Goal: Transaction & Acquisition: Purchase product/service

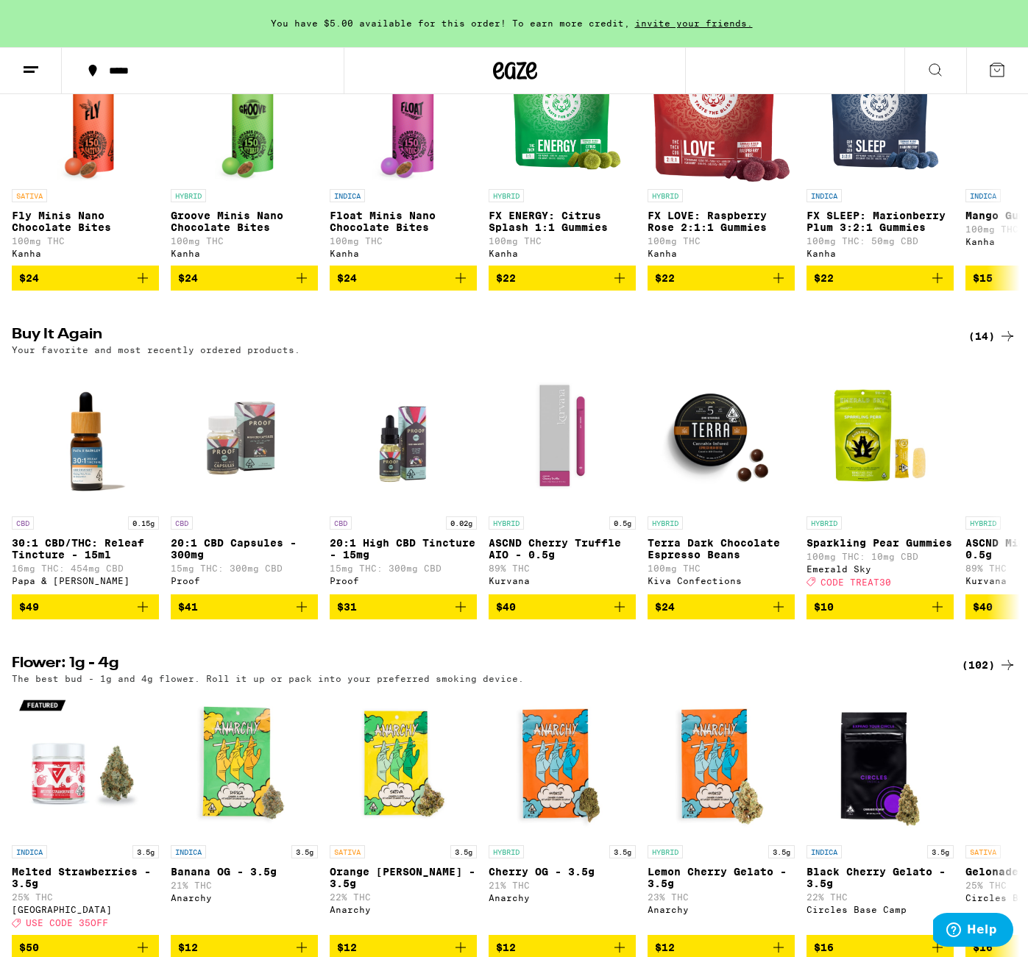
scroll to position [953, 0]
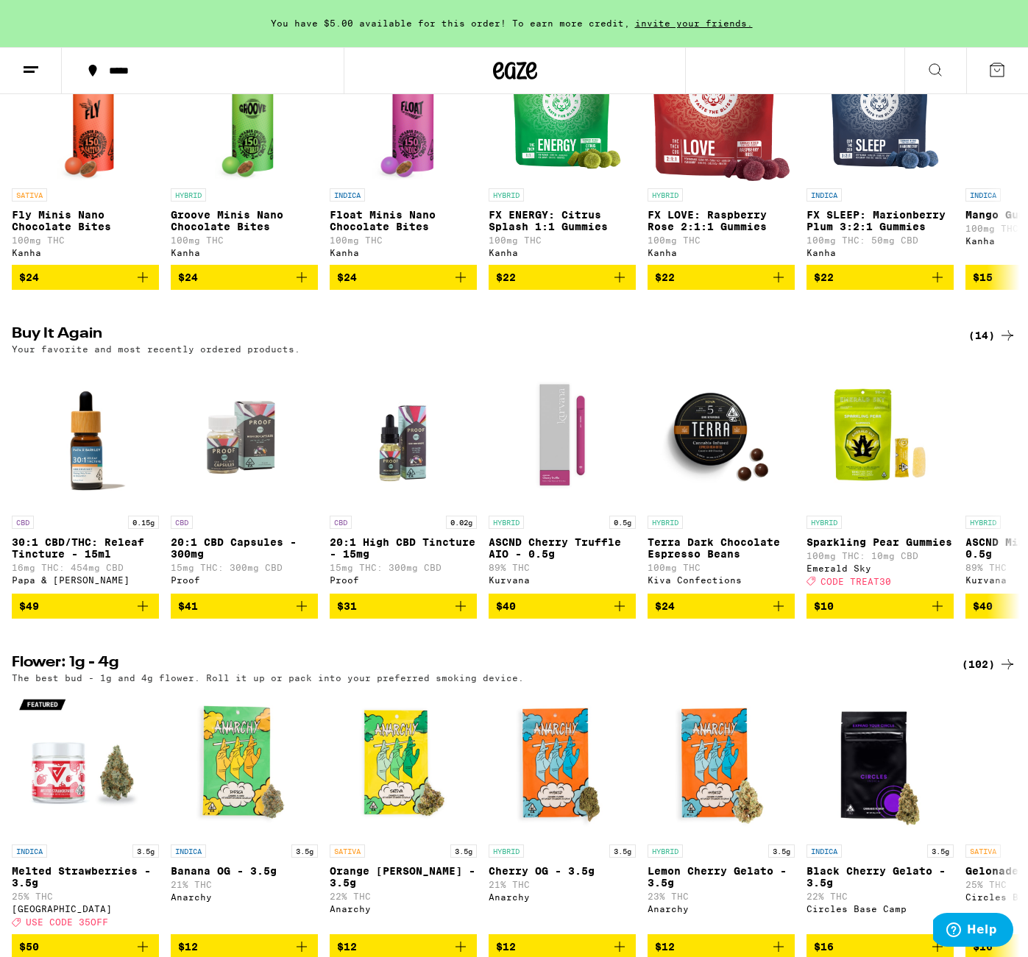
click at [1006, 344] on icon at bounding box center [1007, 336] width 18 height 18
click at [1004, 344] on icon at bounding box center [1007, 336] width 18 height 18
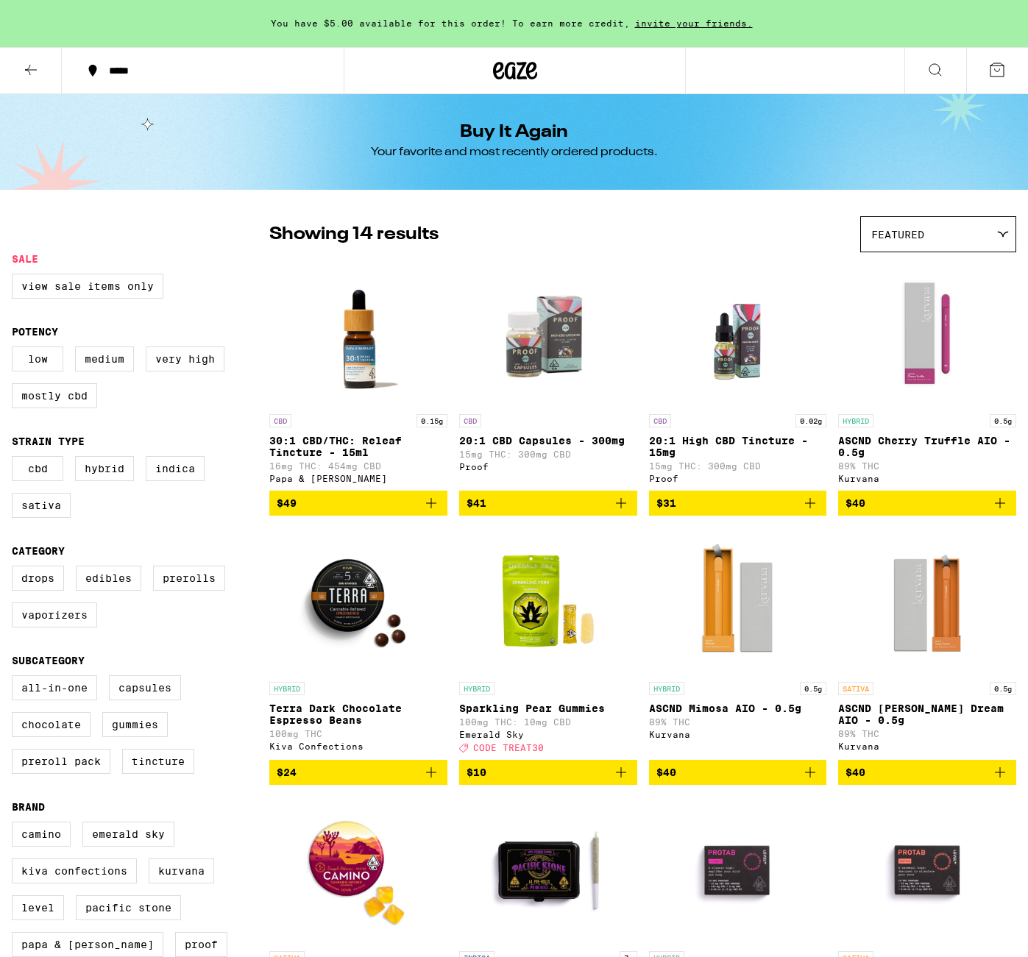
click at [511, 619] on img "Open page for Sparkling Pear Gummies from Emerald Sky" at bounding box center [547, 600] width 147 height 147
click at [671, 739] on div "Kurvana" at bounding box center [738, 735] width 178 height 10
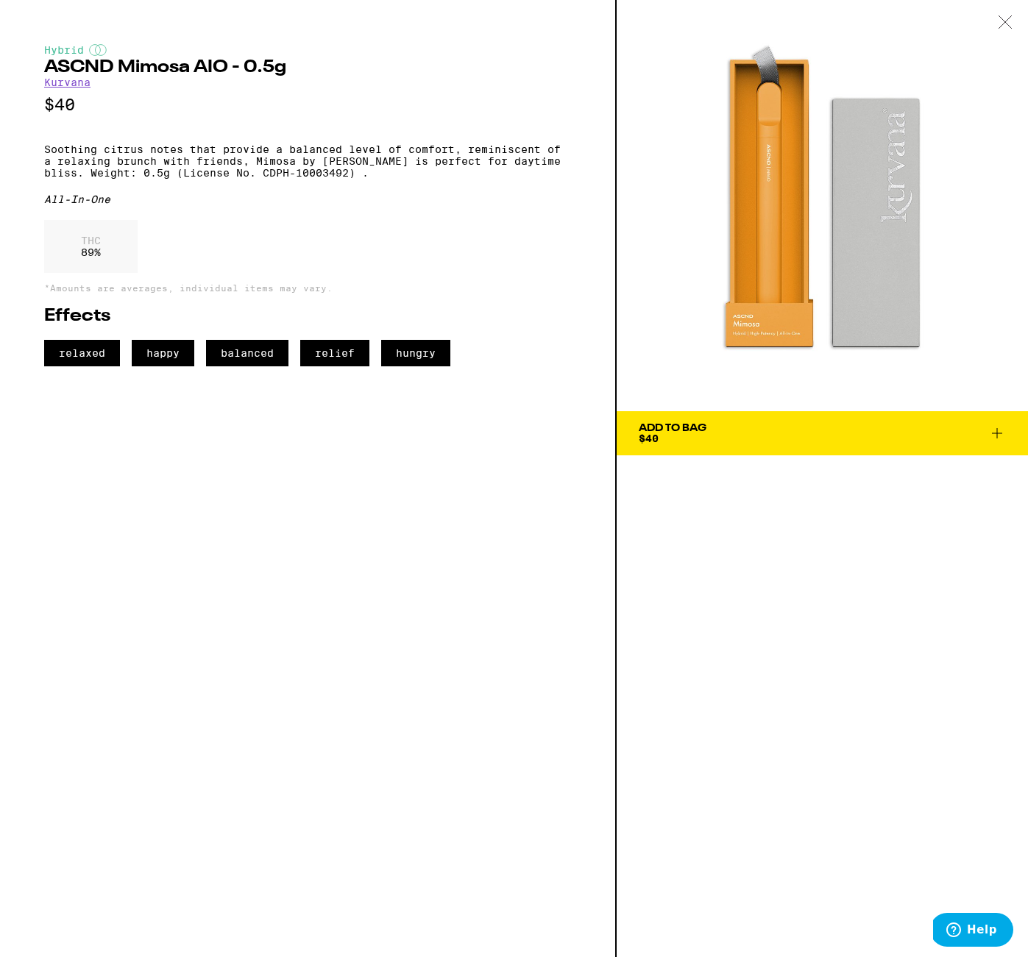
click at [66, 85] on link "Kurvana" at bounding box center [67, 83] width 46 height 12
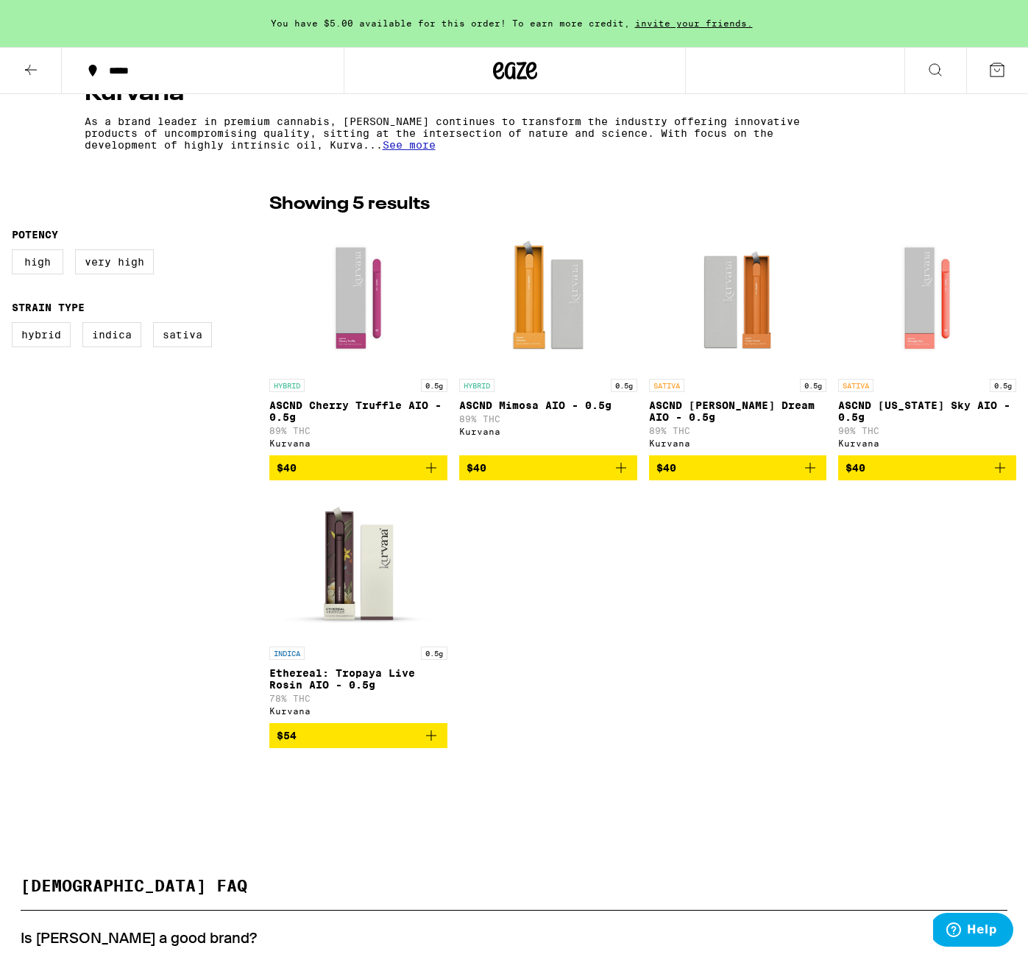
scroll to position [295, 0]
